Goal: Task Accomplishment & Management: Manage account settings

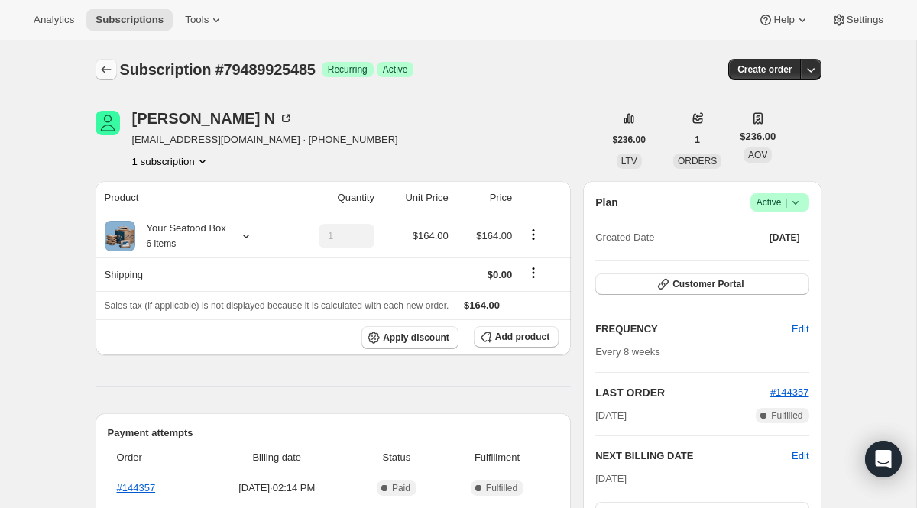
click at [95, 73] on button "Subscriptions" at bounding box center [105, 69] width 21 height 21
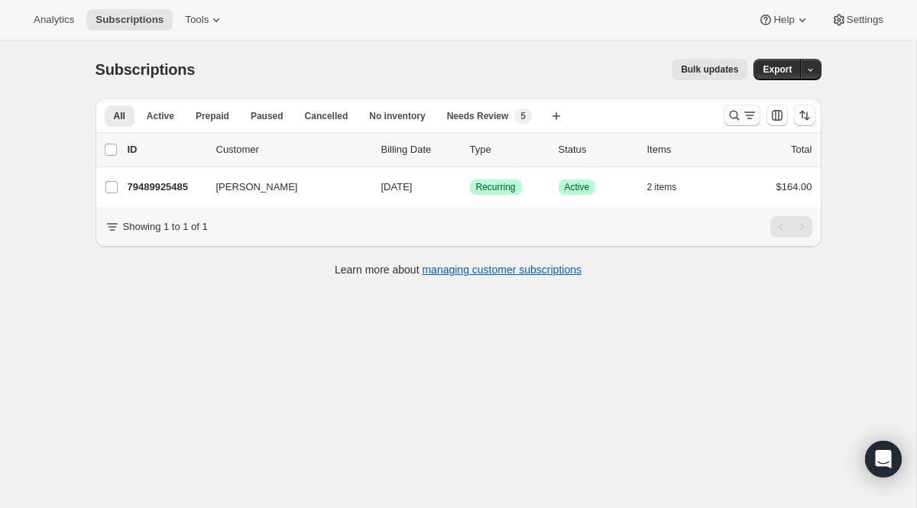
click at [738, 116] on icon "Search and filter results" at bounding box center [734, 115] width 15 height 15
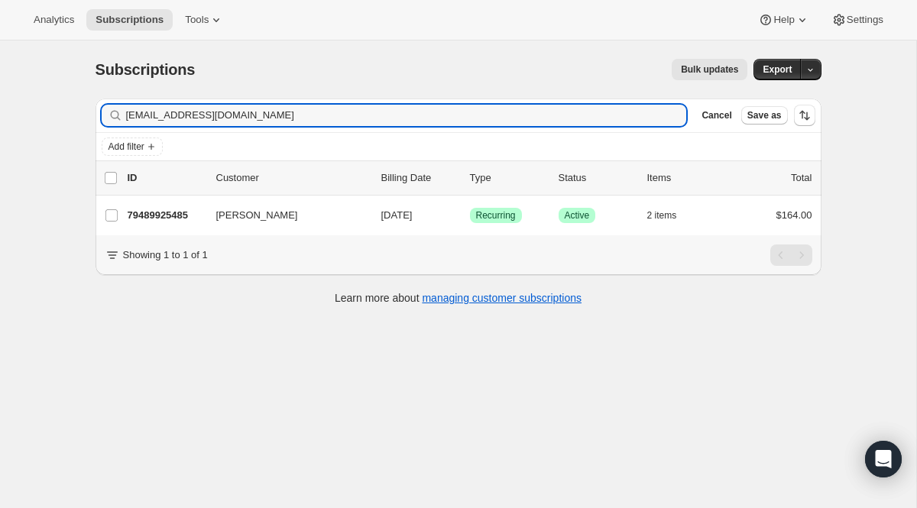
drag, startPoint x: 335, startPoint y: 121, endPoint x: 65, endPoint y: 111, distance: 269.9
click at [70, 111] on div "Subscriptions. This page is ready Subscriptions Bulk updates More actions Bulk …" at bounding box center [458, 294] width 916 height 508
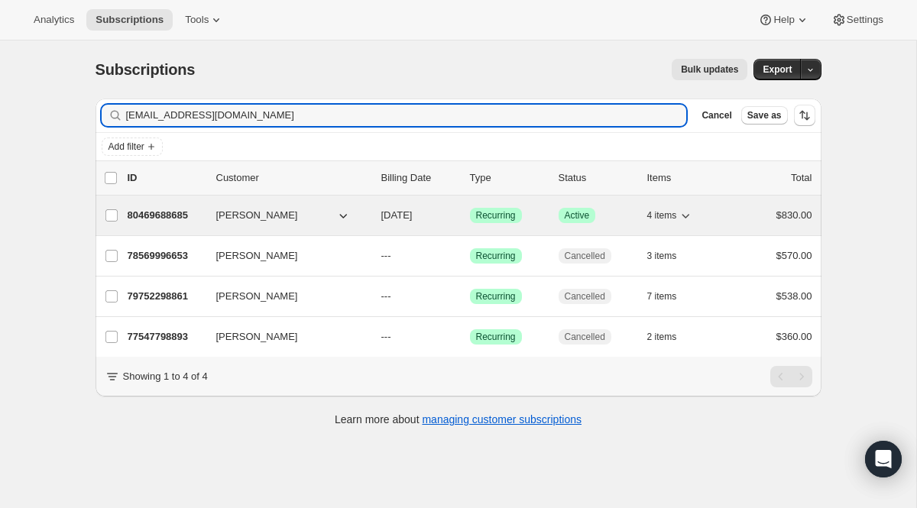
type input "[EMAIL_ADDRESS][DOMAIN_NAME]"
click at [494, 223] on div "80469688685 [PERSON_NAME] [DATE] Success Recurring Success Active 4 items $830.…" at bounding box center [470, 215] width 685 height 21
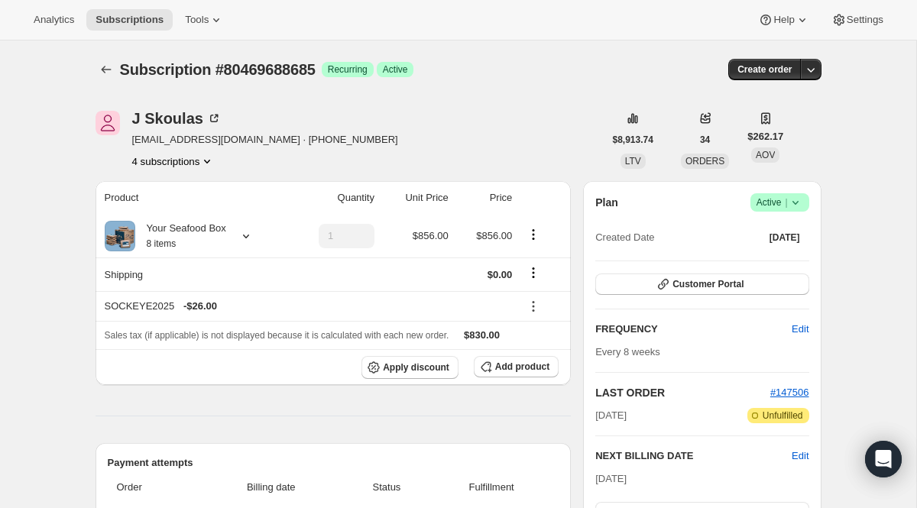
click at [781, 207] on span "Active |" at bounding box center [779, 202] width 47 height 15
click at [758, 263] on span "Cancel subscription" at bounding box center [773, 258] width 86 height 11
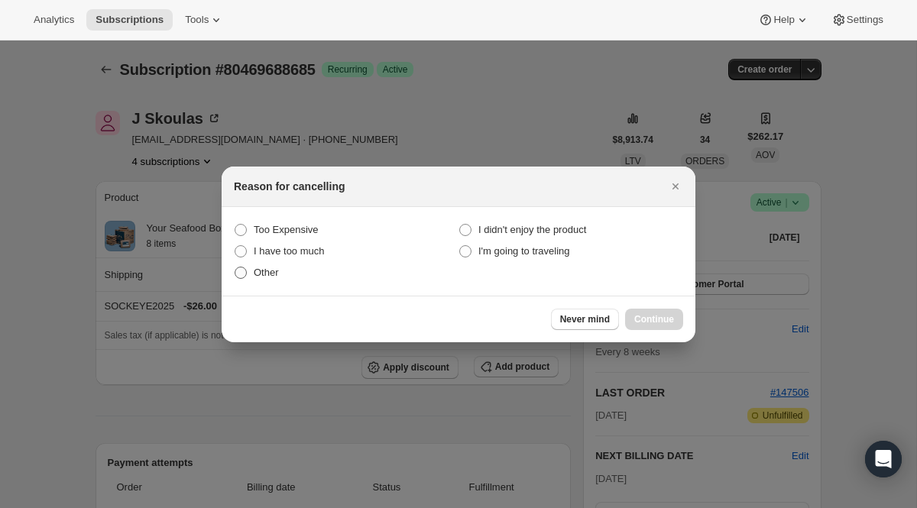
click at [273, 274] on span "Other" at bounding box center [266, 272] width 25 height 11
click at [235, 267] on input "Other" at bounding box center [235, 267] width 1 height 1
radio input "true"
click at [647, 322] on span "Continue" at bounding box center [654, 319] width 40 height 12
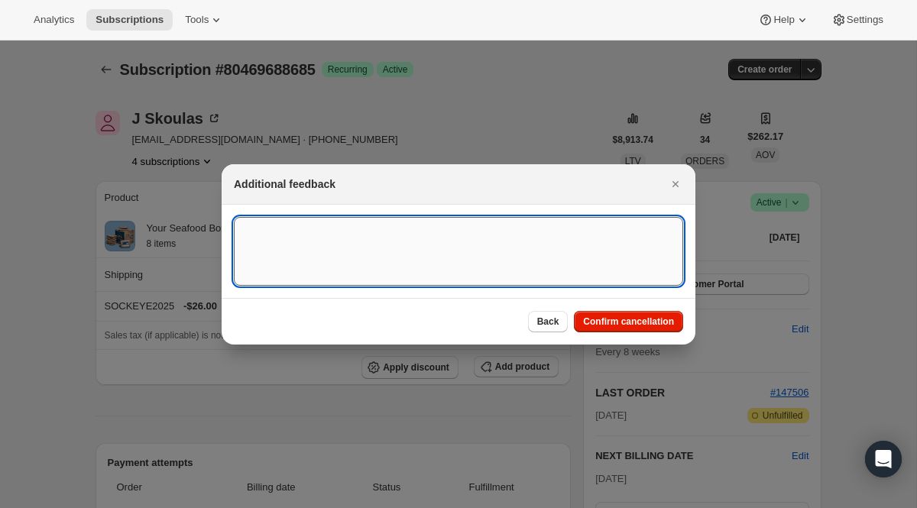
click at [413, 221] on textarea ":r6d:" at bounding box center [458, 251] width 449 height 69
type textarea "One time"
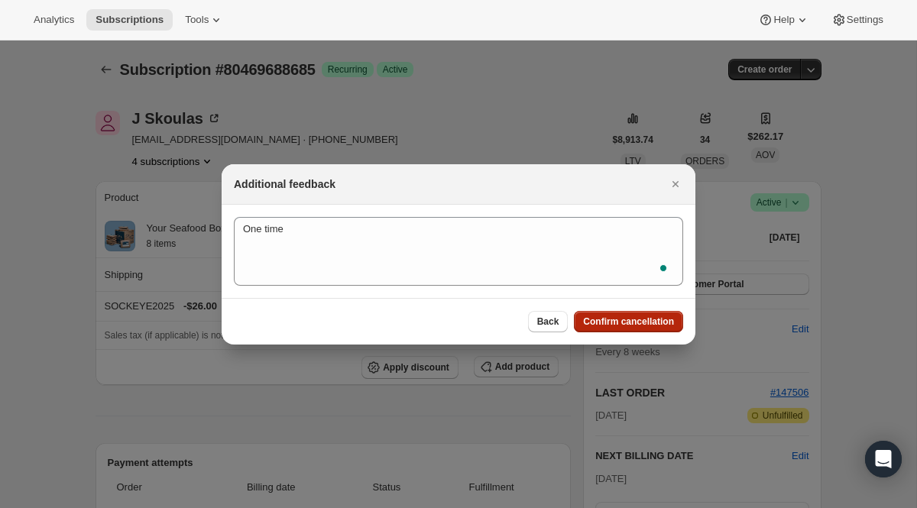
click at [635, 326] on span "Confirm cancellation" at bounding box center [628, 322] width 91 height 12
